Goal: Task Accomplishment & Management: Use online tool/utility

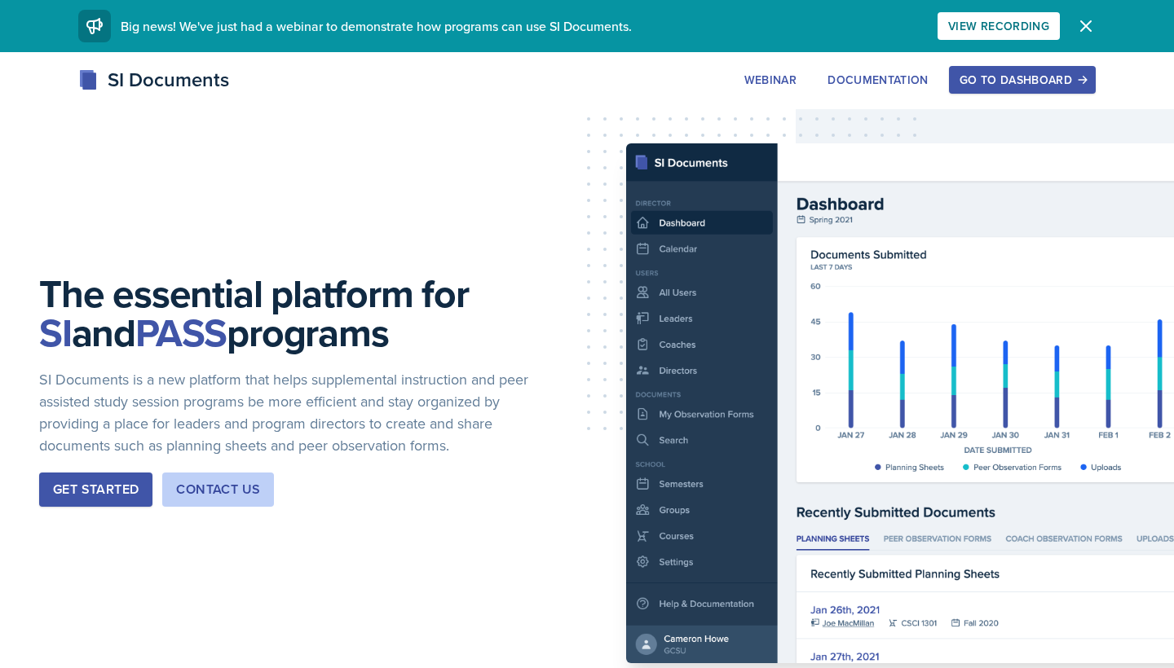
click at [1047, 73] on div "Go to Dashboard" at bounding box center [1022, 79] width 126 height 13
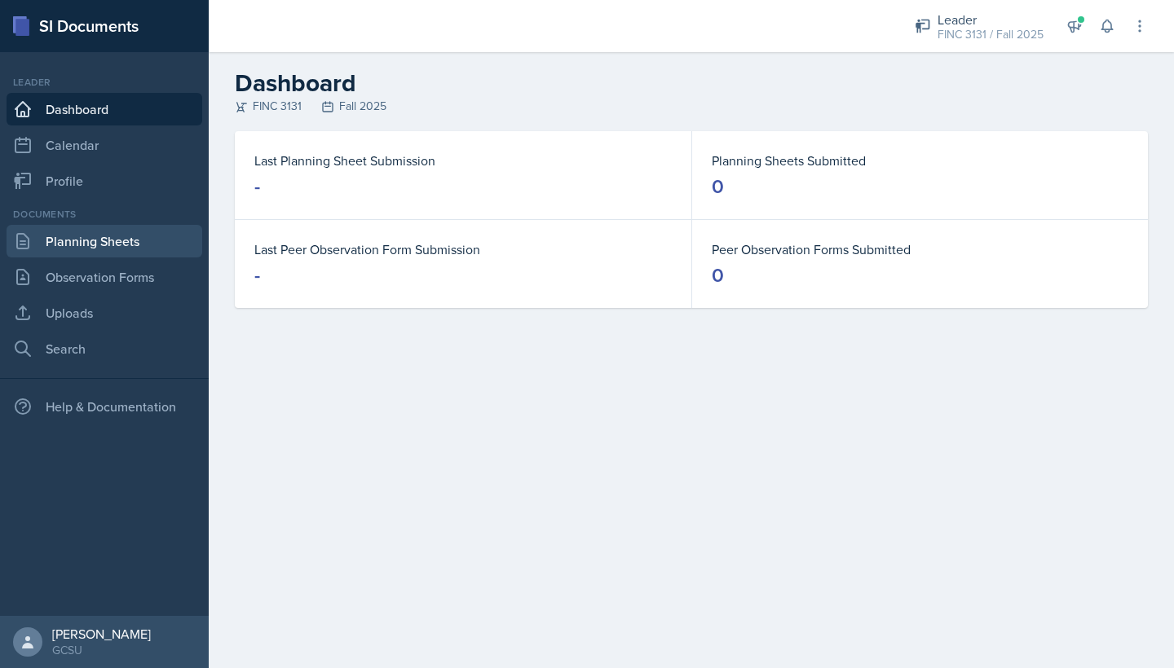
click at [92, 246] on link "Planning Sheets" at bounding box center [105, 241] width 196 height 33
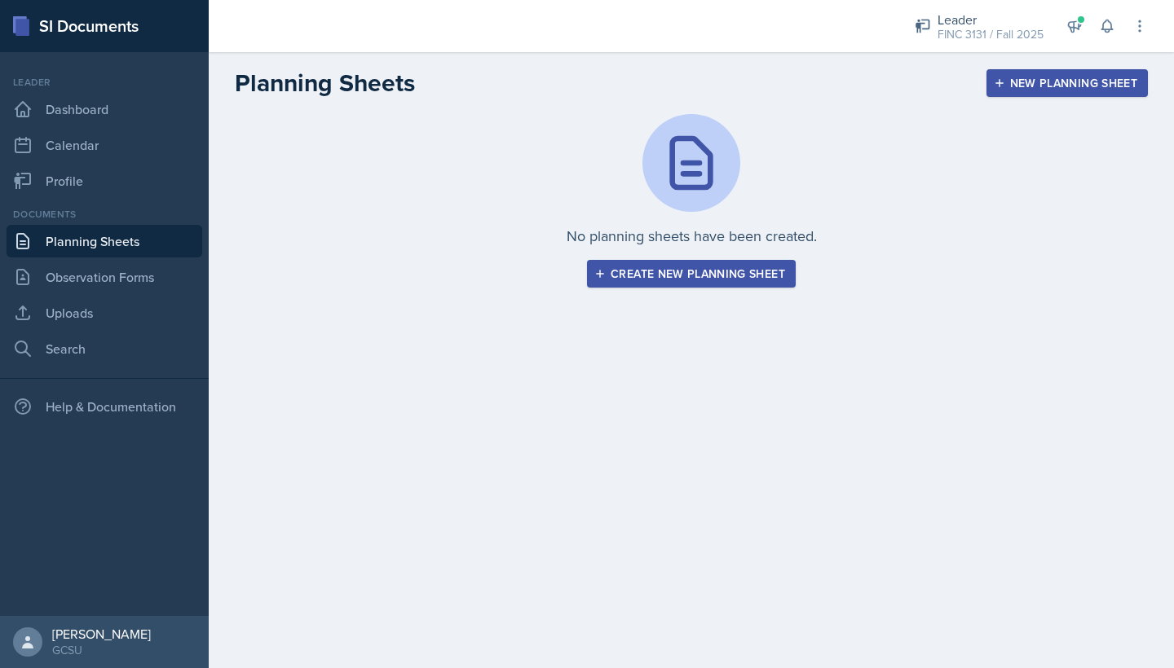
click at [1034, 95] on button "New Planning Sheet" at bounding box center [1066, 83] width 161 height 28
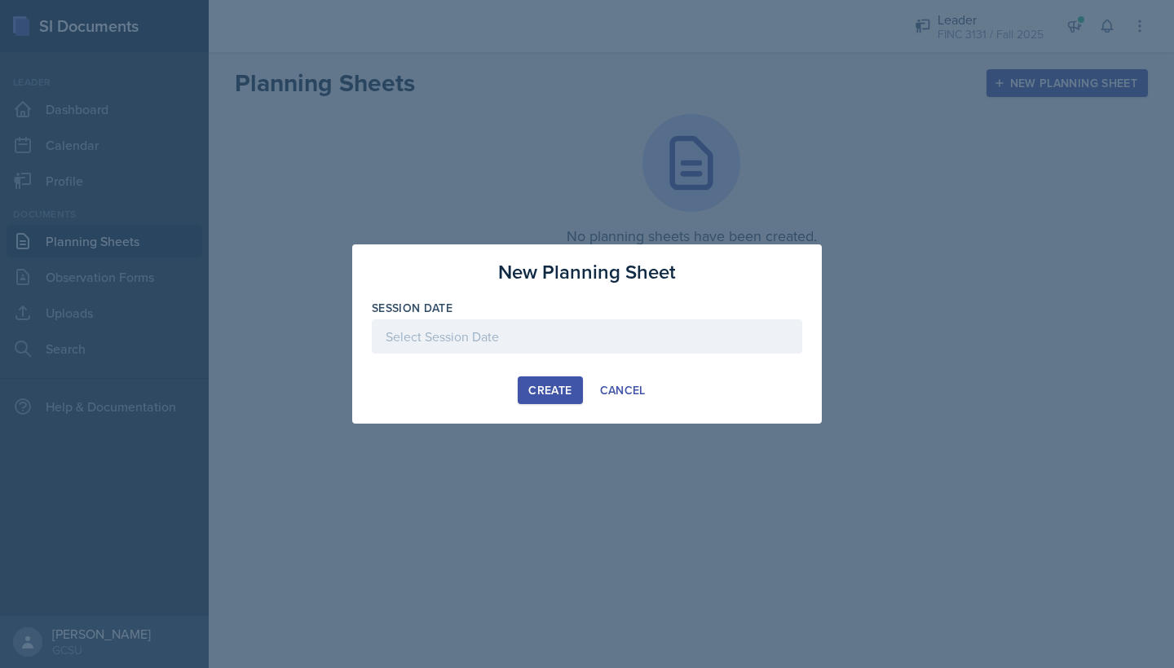
click at [577, 346] on div at bounding box center [587, 337] width 430 height 34
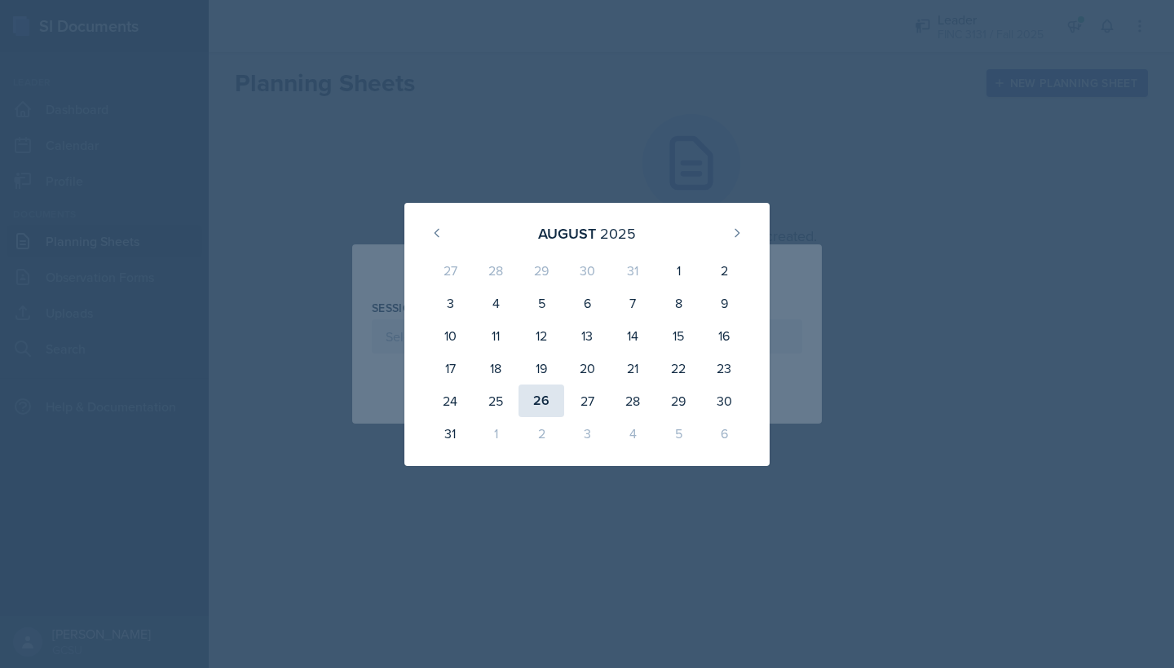
click at [543, 403] on div "26" at bounding box center [541, 401] width 46 height 33
type input "[DATE]"
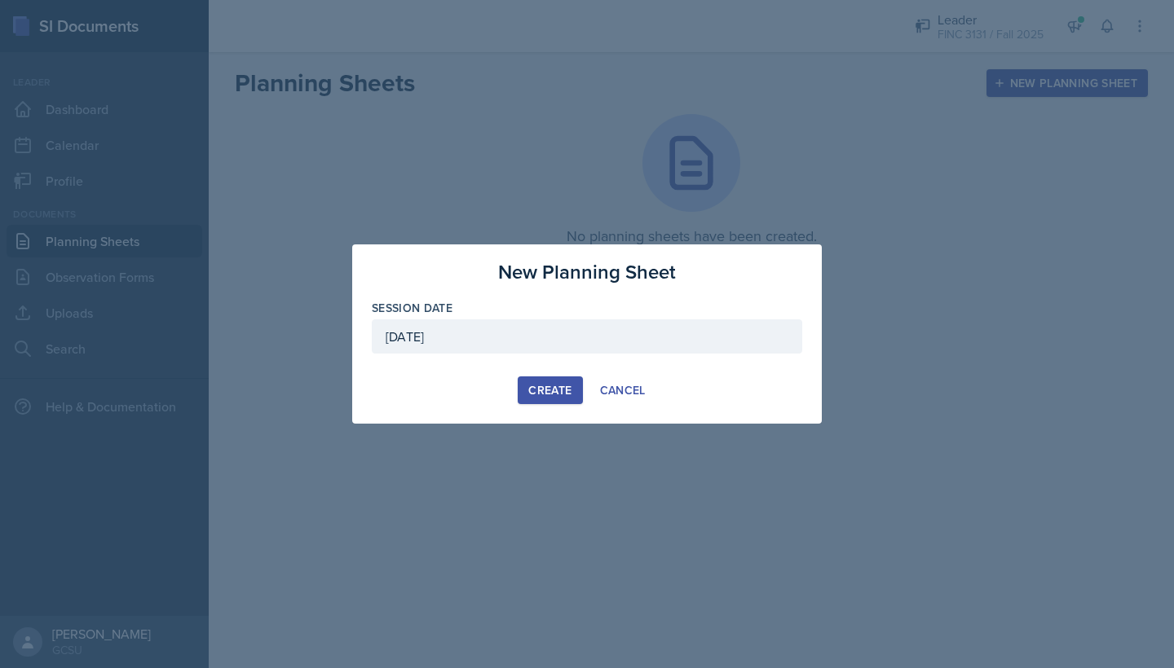
click at [563, 395] on div "Create" at bounding box center [549, 390] width 43 height 13
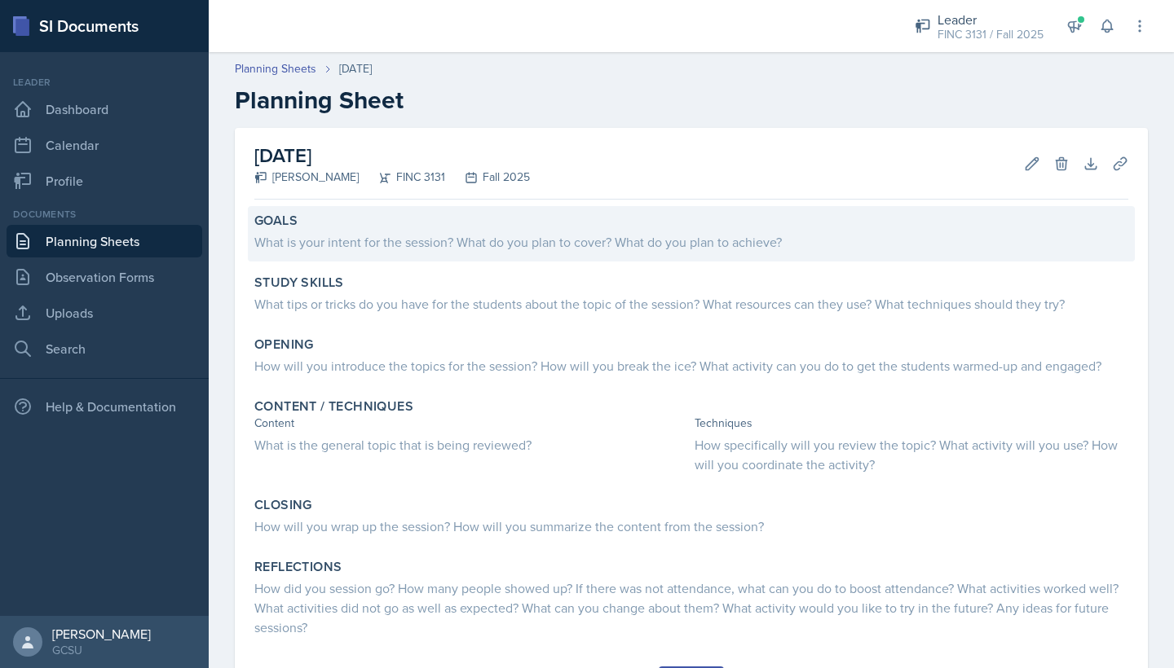
click at [498, 248] on div "What is your intent for the session? What do you plan to cover? What do you pla…" at bounding box center [691, 242] width 874 height 20
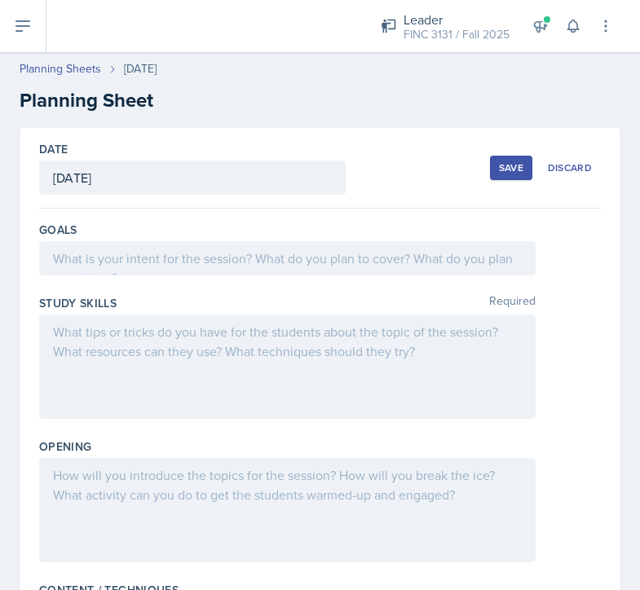
click at [280, 259] on div at bounding box center [287, 258] width 496 height 34
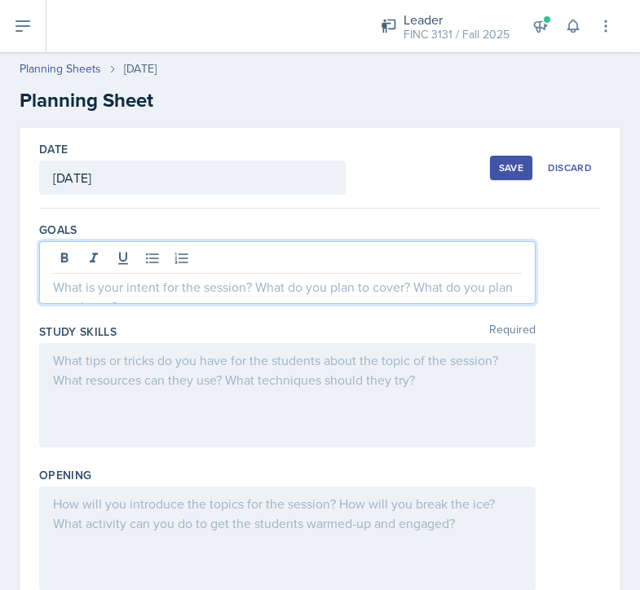
scroll to position [117, 0]
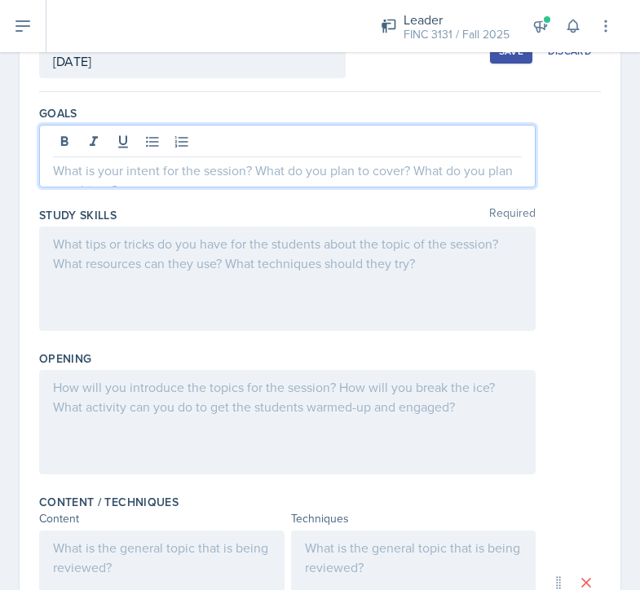
click at [303, 284] on div at bounding box center [287, 279] width 496 height 104
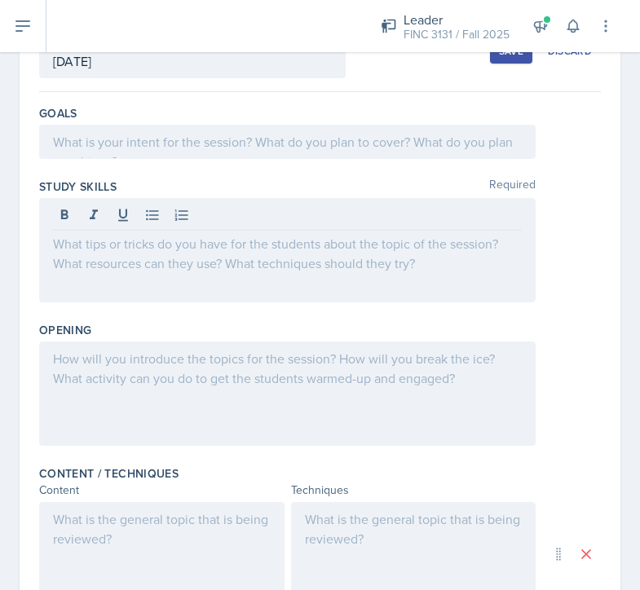
click at [279, 420] on div at bounding box center [287, 394] width 496 height 104
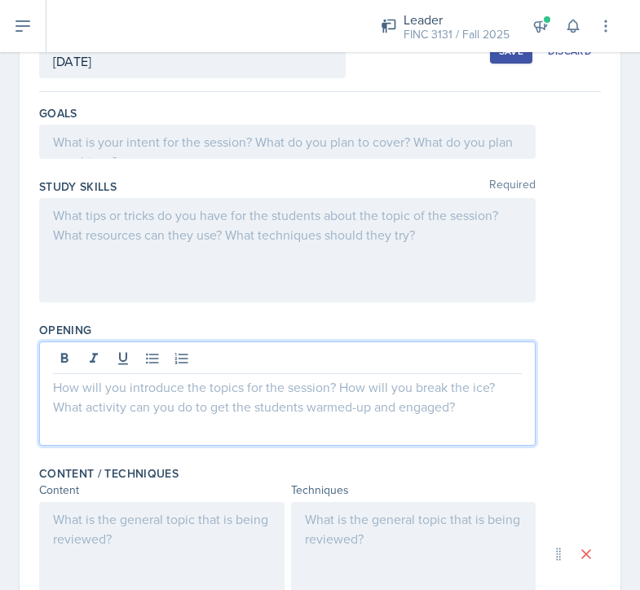
drag, startPoint x: 578, startPoint y: 344, endPoint x: 275, endPoint y: 381, distance: 305.5
click at [275, 381] on p at bounding box center [287, 387] width 469 height 20
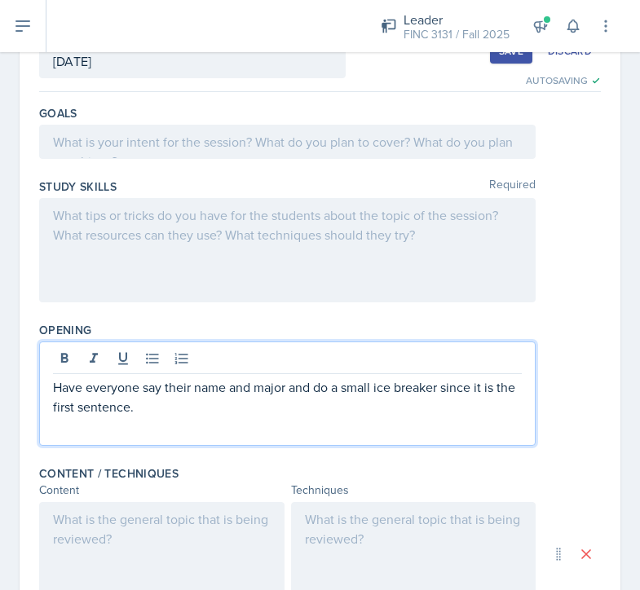
click at [329, 284] on div at bounding box center [287, 250] width 496 height 104
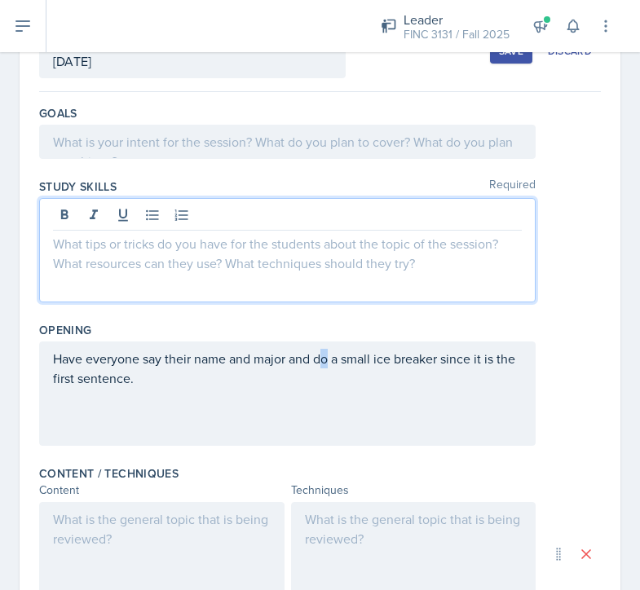
click at [327, 378] on p "Have everyone say their name and major and do a small ice breaker since it is t…" at bounding box center [287, 368] width 469 height 39
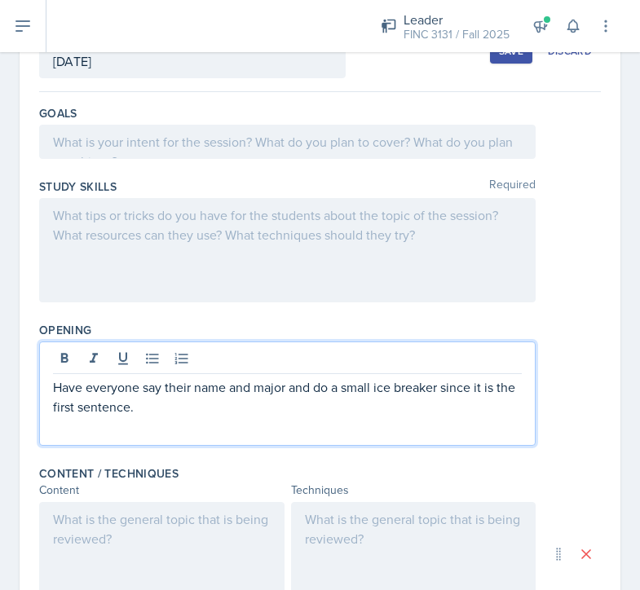
click at [209, 419] on div "Have everyone say their name and major and do a small ice breaker since it is t…" at bounding box center [287, 394] width 496 height 104
click at [176, 408] on p "Have everyone say their name and major and do a small ice breaker since it is t…" at bounding box center [287, 396] width 469 height 39
click at [302, 225] on div at bounding box center [287, 250] width 496 height 104
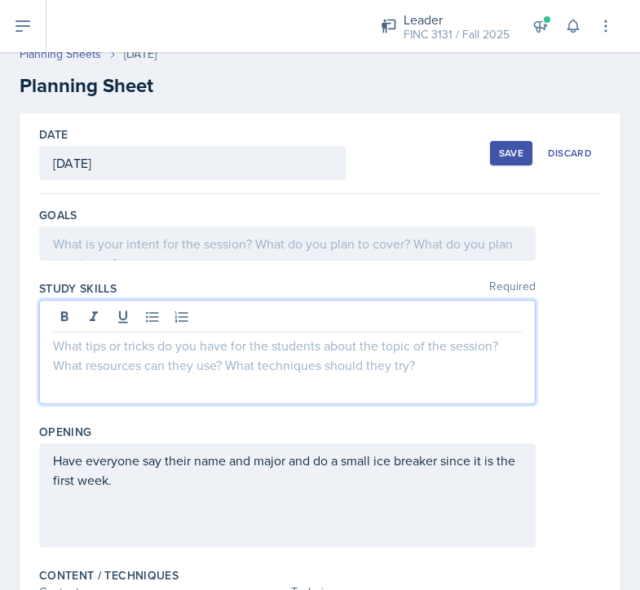
scroll to position [0, 0]
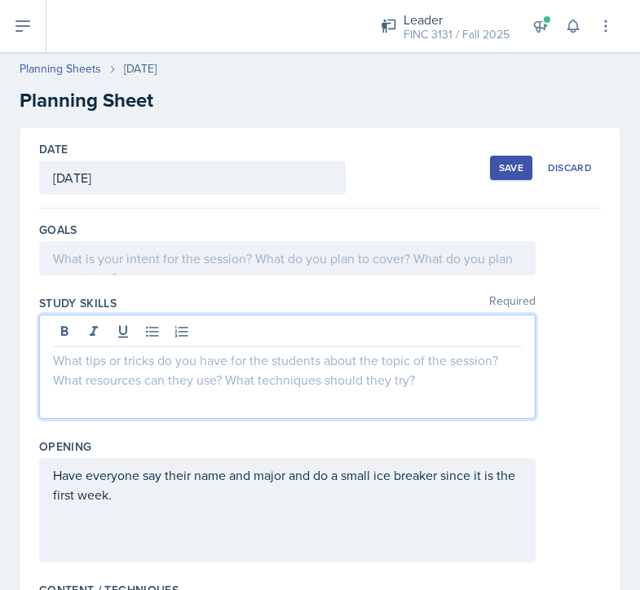
click at [284, 264] on div at bounding box center [287, 258] width 496 height 34
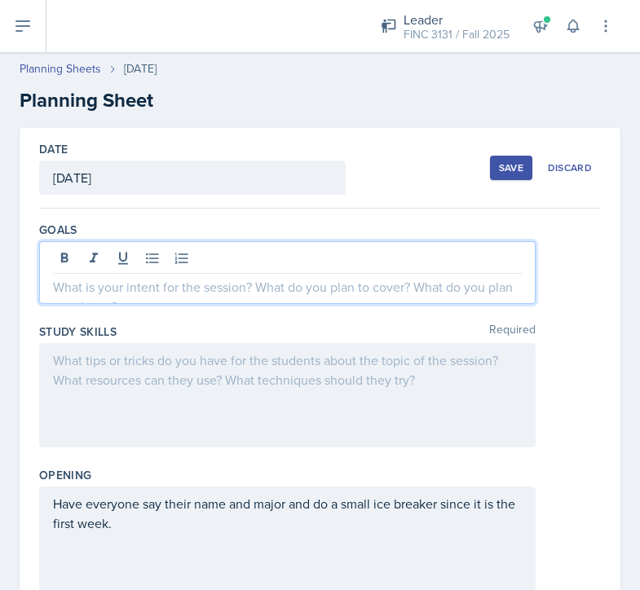
click at [385, 505] on div "Have everyone say their name and major and do a small ice breaker since it is t…" at bounding box center [287, 539] width 496 height 104
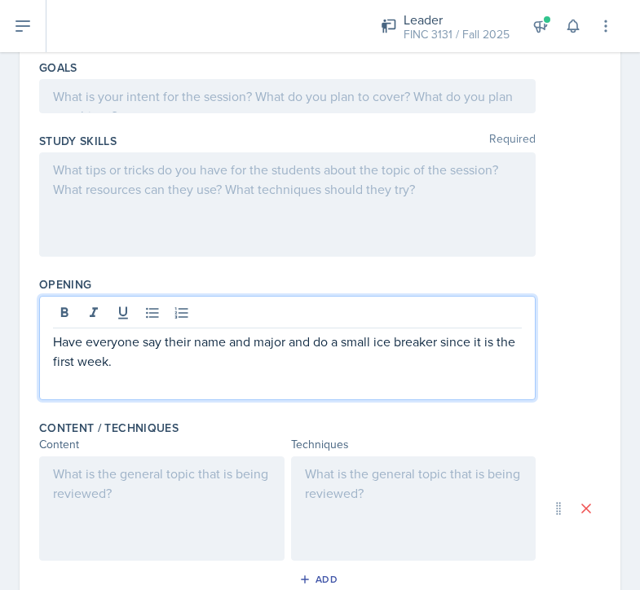
scroll to position [174, 0]
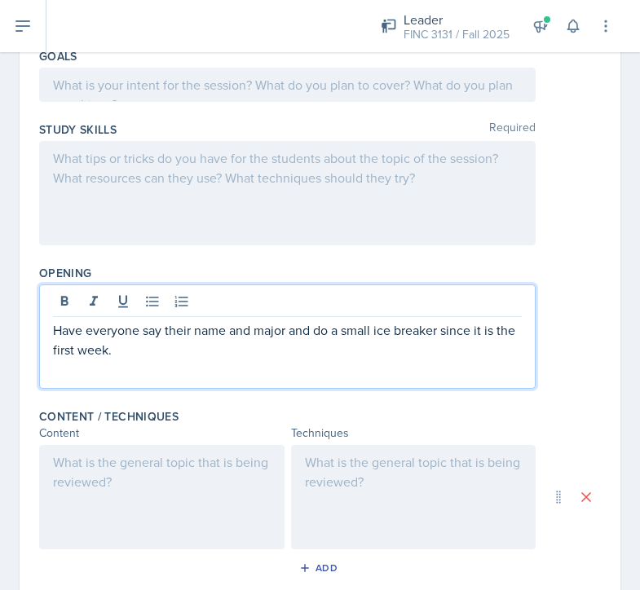
click at [250, 510] on div at bounding box center [161, 497] width 245 height 104
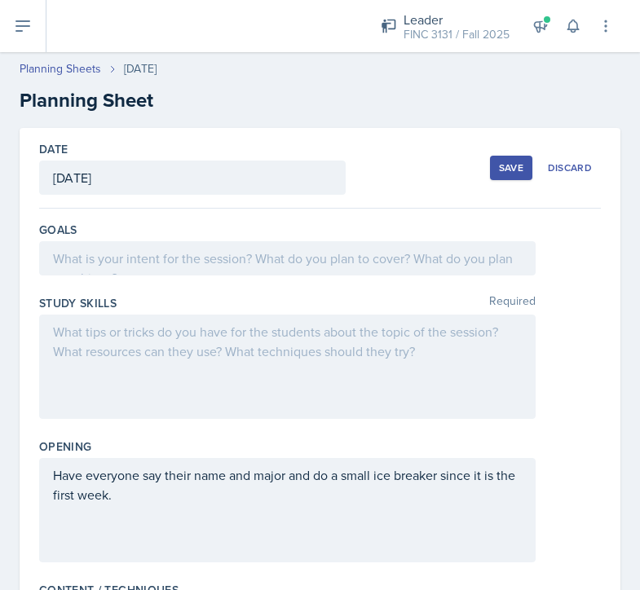
scroll to position [0, 0]
click at [245, 266] on div at bounding box center [287, 258] width 496 height 34
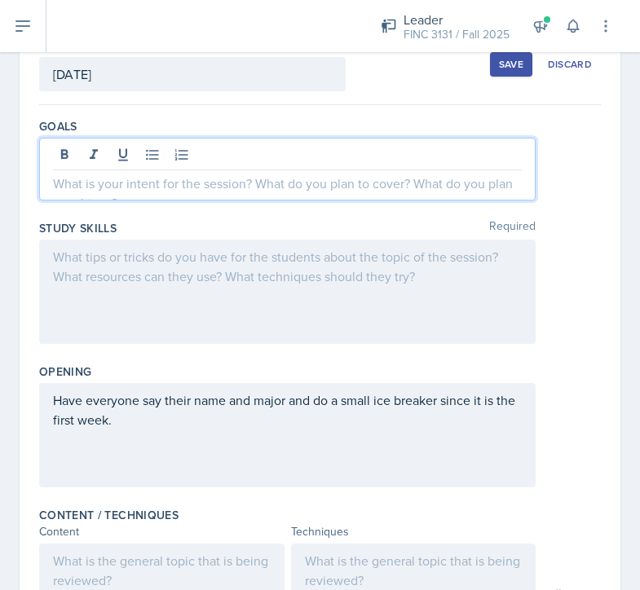
scroll to position [118, 0]
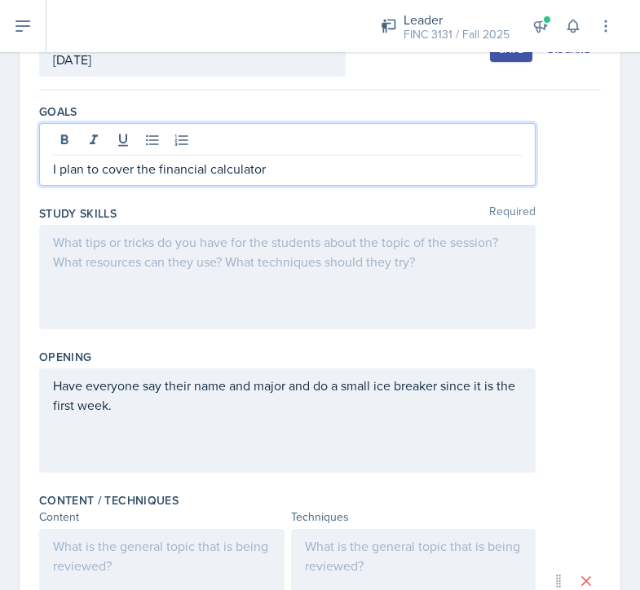
click at [346, 322] on div at bounding box center [287, 277] width 496 height 104
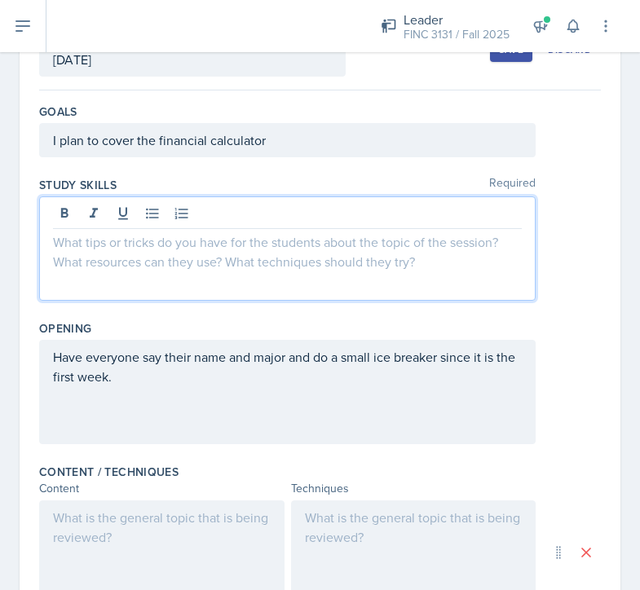
click at [310, 151] on div "I plan to cover the financial calculator" at bounding box center [287, 140] width 496 height 34
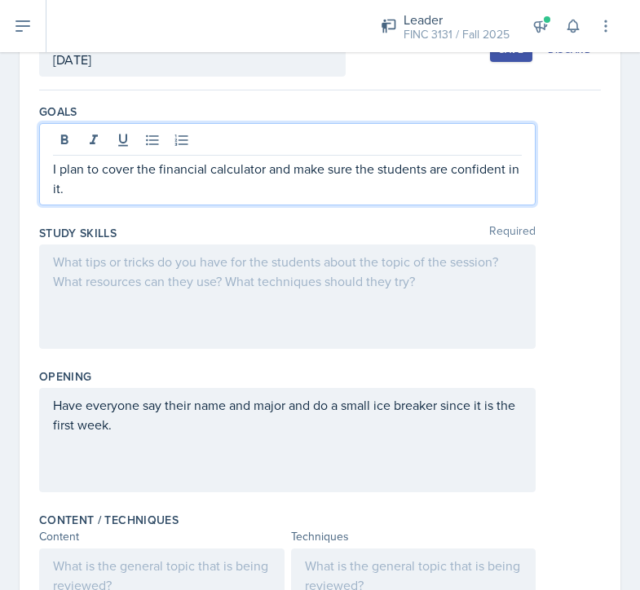
click at [135, 260] on div at bounding box center [287, 297] width 496 height 104
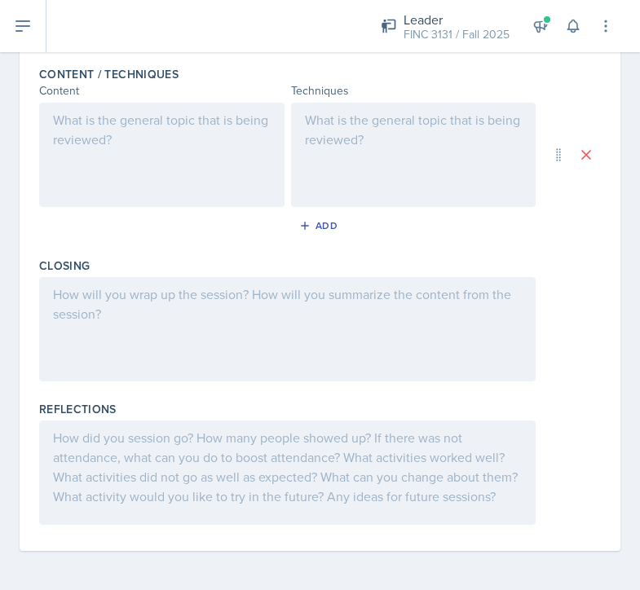
scroll to position [0, 0]
click at [196, 166] on div at bounding box center [161, 155] width 245 height 104
click at [368, 157] on div at bounding box center [413, 155] width 245 height 104
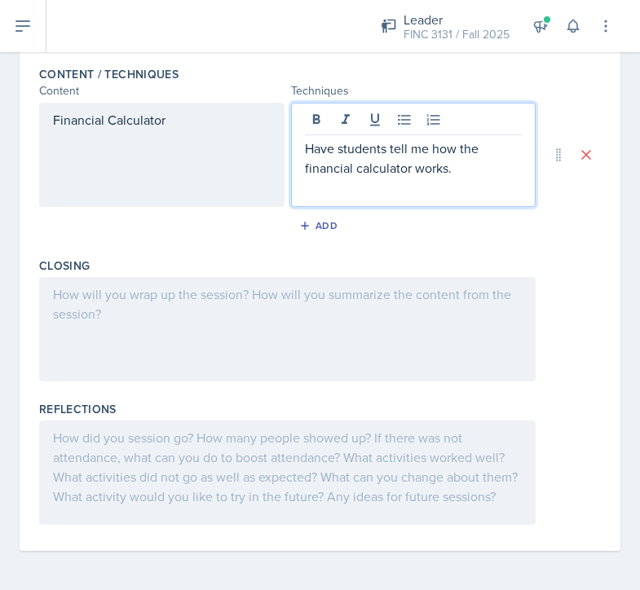
click at [175, 108] on div "Financial Calculator" at bounding box center [161, 155] width 245 height 104
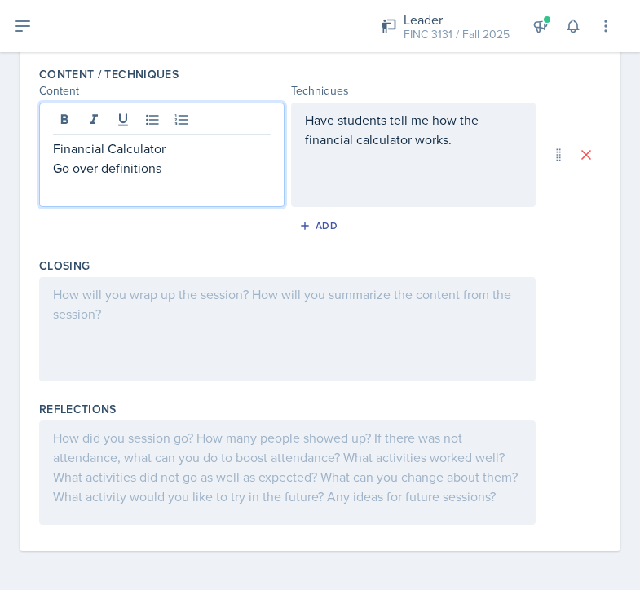
click at [347, 175] on div "Have students tell me how the financial calculator works." at bounding box center [413, 155] width 245 height 104
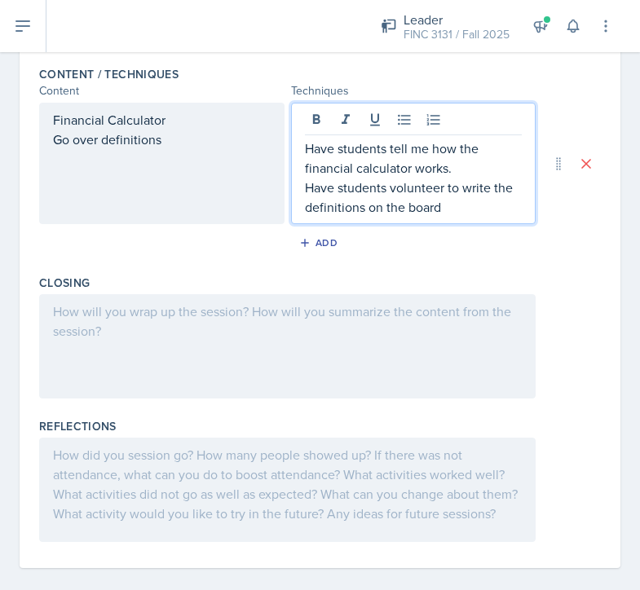
click at [224, 132] on div "Financial Calculator Go over definitions" at bounding box center [161, 163] width 245 height 121
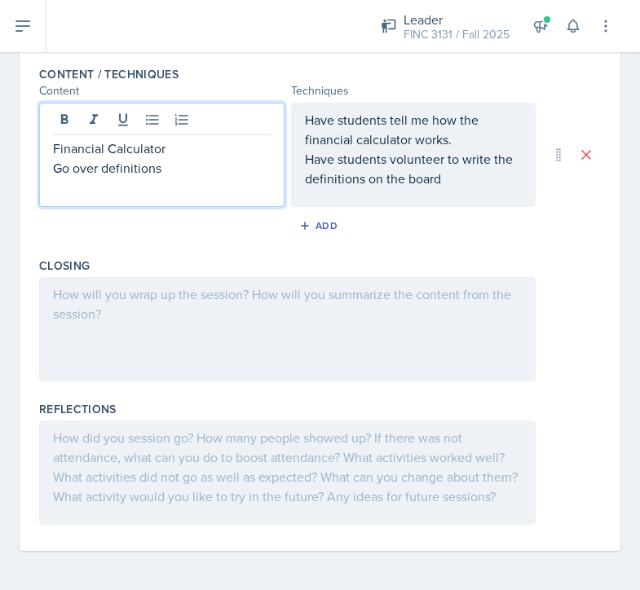
click at [196, 161] on p "Go over definitions" at bounding box center [162, 168] width 218 height 20
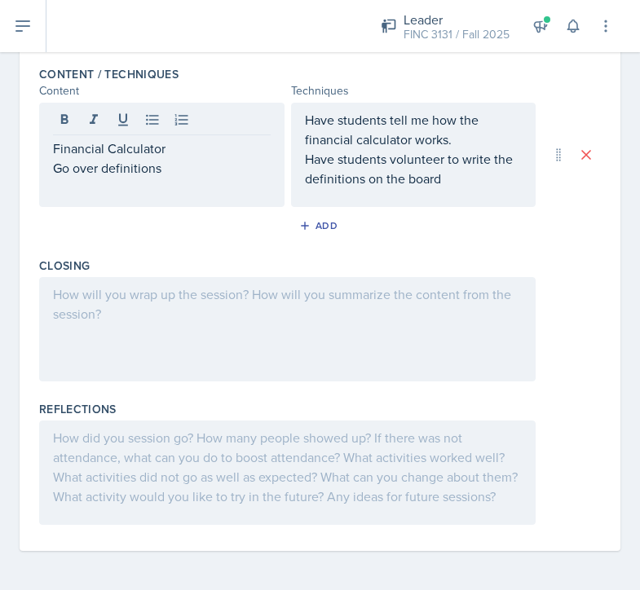
click at [241, 252] on div "Closing" at bounding box center [320, 322] width 562 height 143
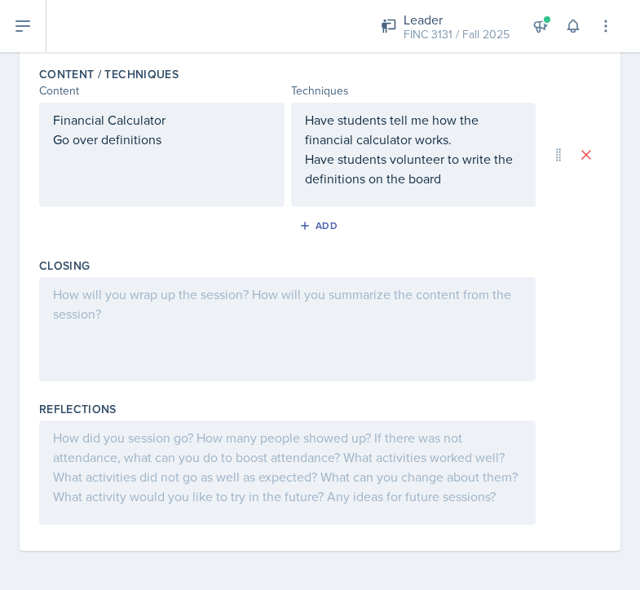
click at [257, 326] on div at bounding box center [287, 329] width 496 height 104
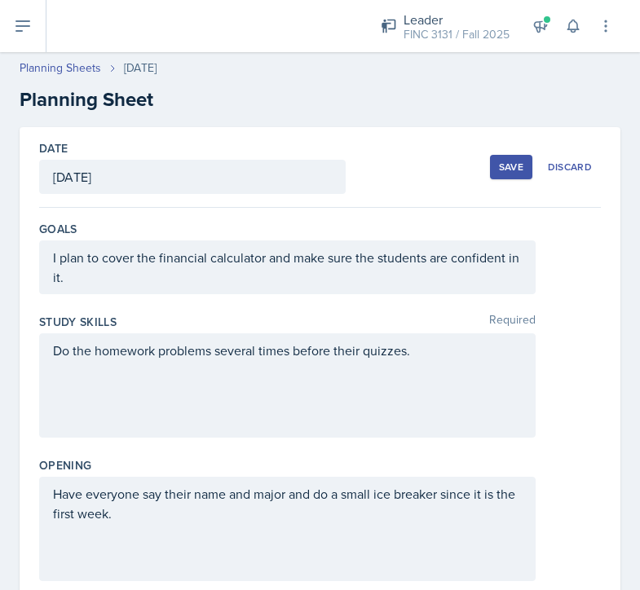
scroll to position [67, 0]
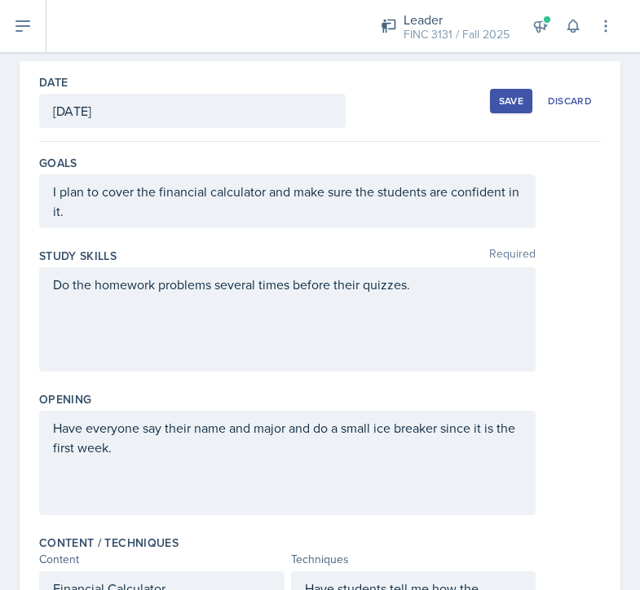
click at [513, 98] on div "Save" at bounding box center [511, 101] width 24 height 13
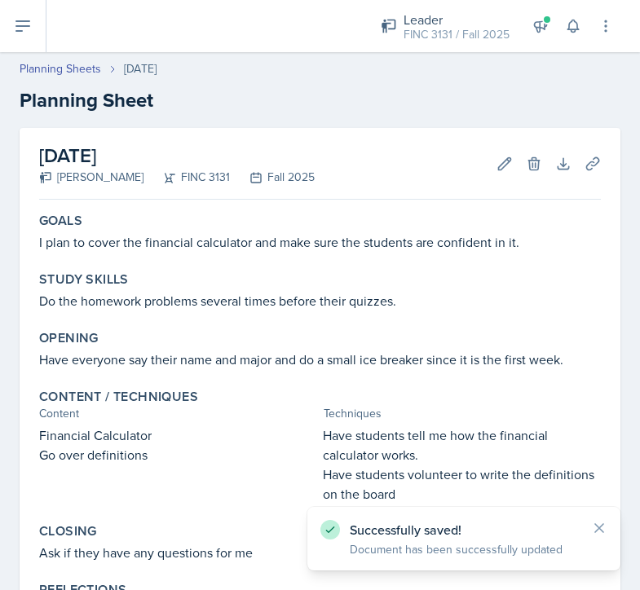
scroll to position [0, 0]
